Goal: Information Seeking & Learning: Learn about a topic

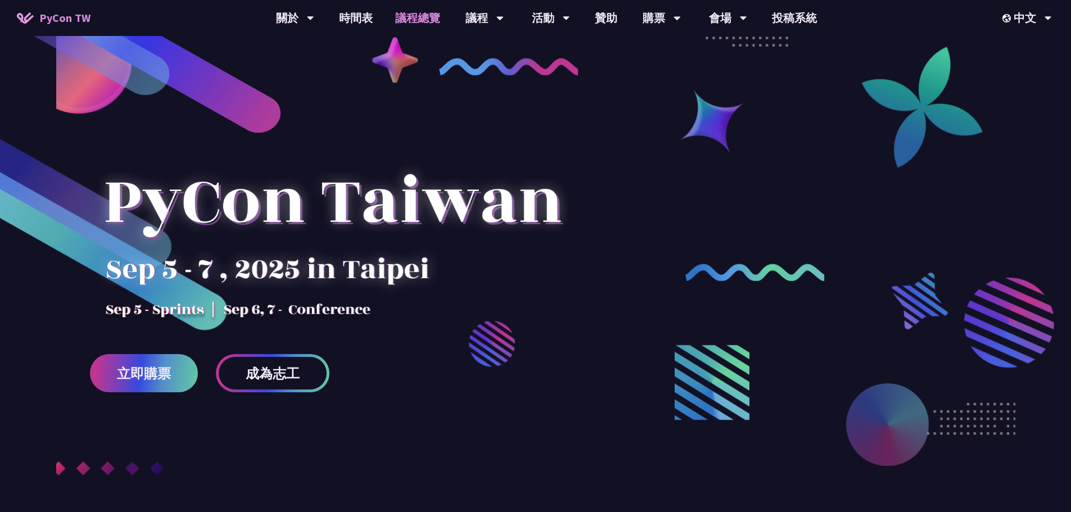
click at [423, 28] on link "議程總覽" at bounding box center [417, 18] width 67 height 36
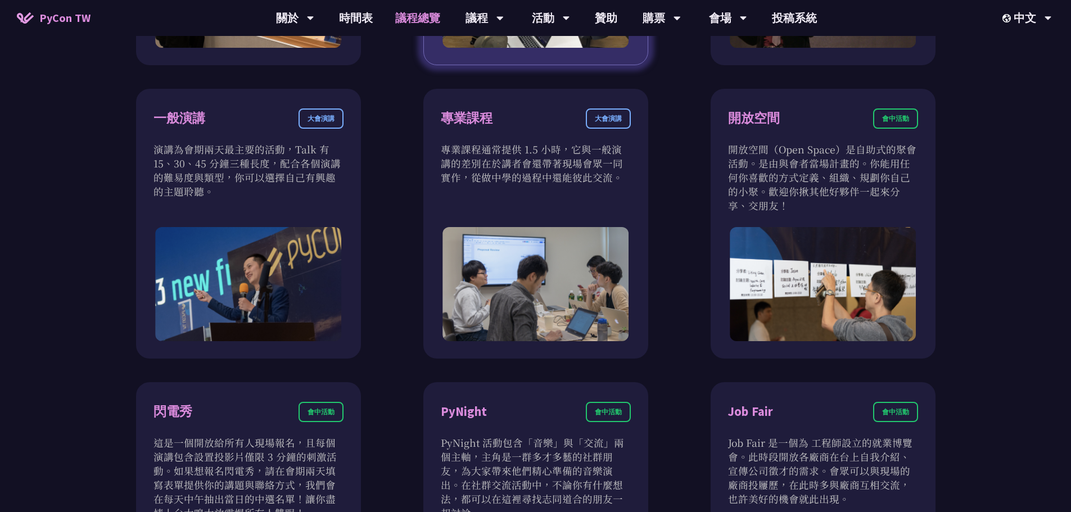
scroll to position [562, 0]
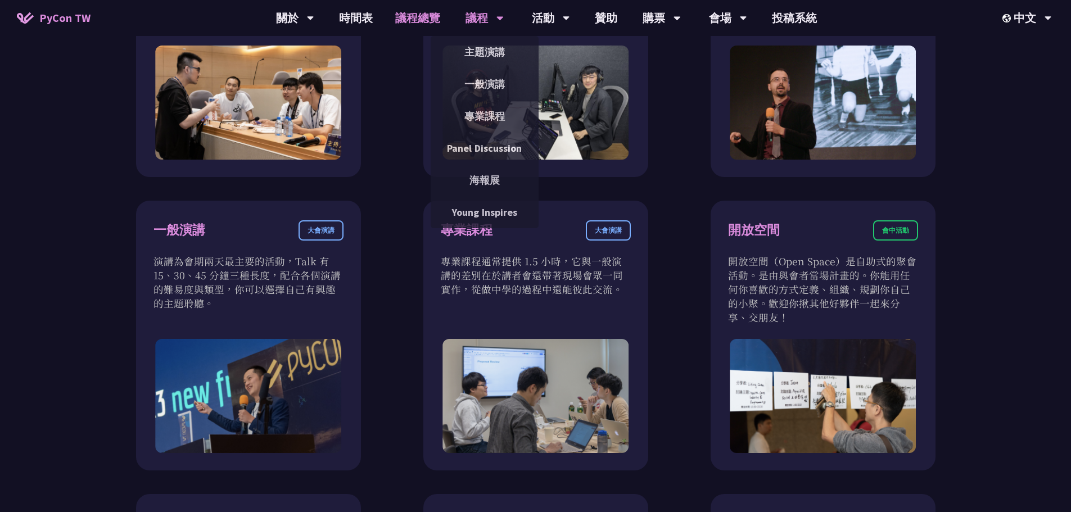
click at [479, 9] on div "議程" at bounding box center [484, 18] width 38 height 36
click at [501, 56] on link "主題演講" at bounding box center [485, 52] width 108 height 26
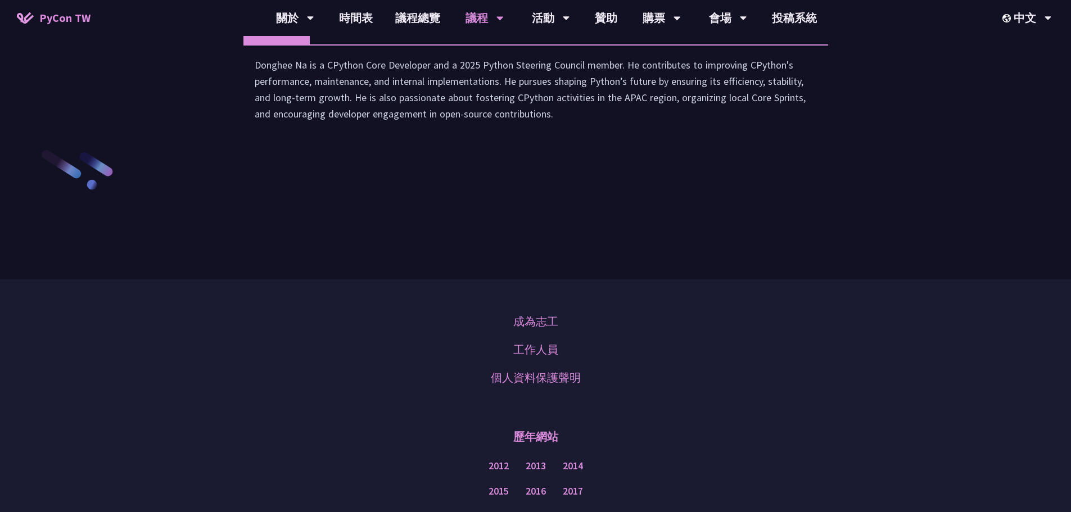
scroll to position [1686, 0]
click at [360, 45] on li "演講" at bounding box center [341, 29] width 62 height 31
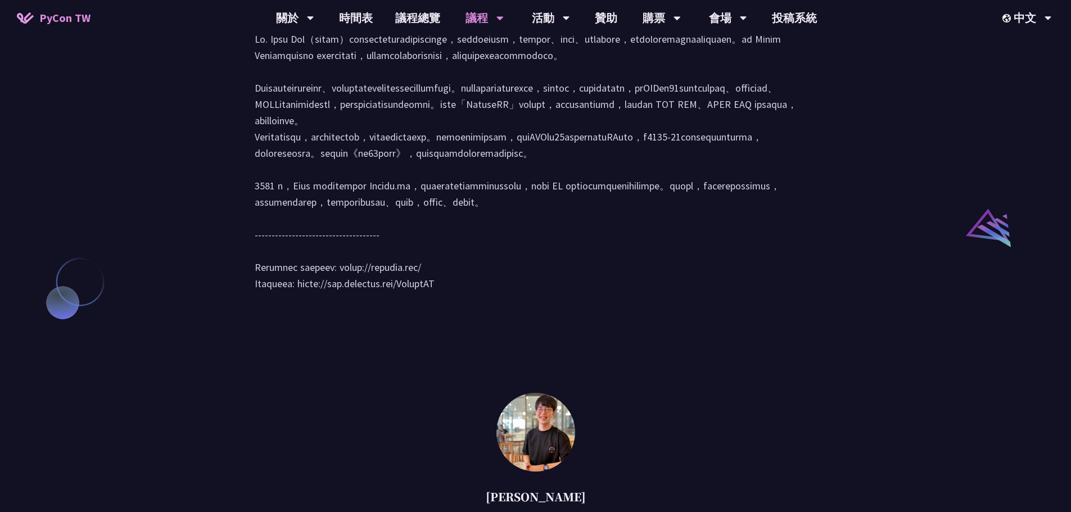
scroll to position [1068, 0]
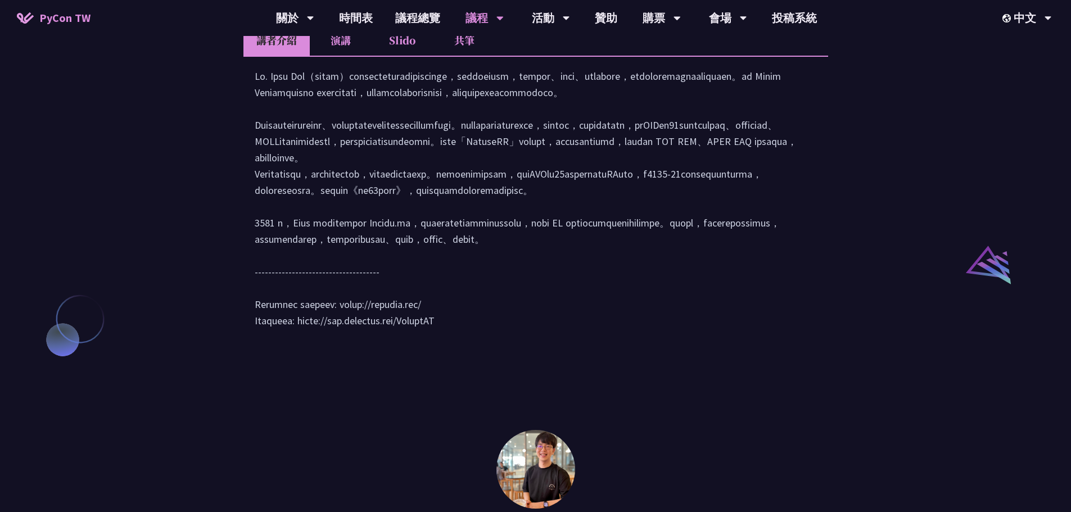
drag, startPoint x: 464, startPoint y: 418, endPoint x: 302, endPoint y: 418, distance: 162.5
click at [302, 340] on div at bounding box center [536, 204] width 562 height 272
drag, startPoint x: 299, startPoint y: 419, endPoint x: 454, endPoint y: 392, distance: 158.0
click at [471, 340] on div at bounding box center [536, 204] width 562 height 272
click at [406, 340] on div at bounding box center [536, 204] width 562 height 272
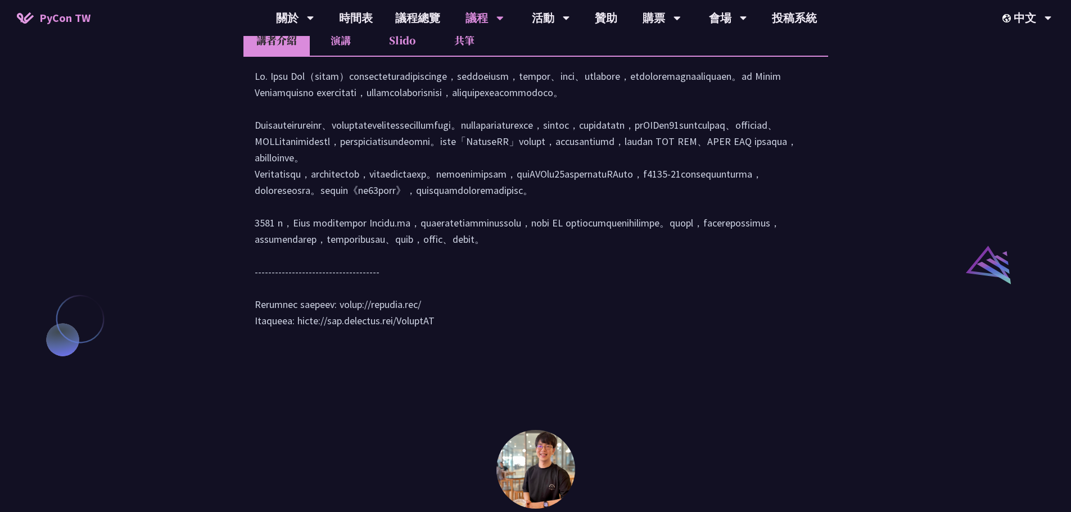
click at [406, 340] on div at bounding box center [536, 204] width 562 height 272
drag, startPoint x: 465, startPoint y: 419, endPoint x: 301, endPoint y: 420, distance: 164.2
click at [301, 340] on div at bounding box center [536, 204] width 562 height 272
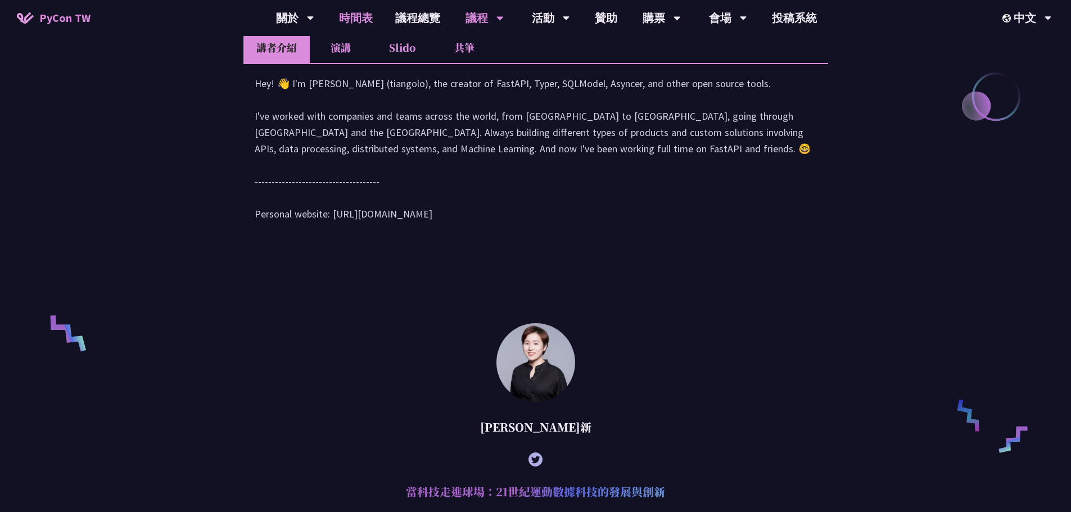
scroll to position [394, 0]
